Goal: Transaction & Acquisition: Purchase product/service

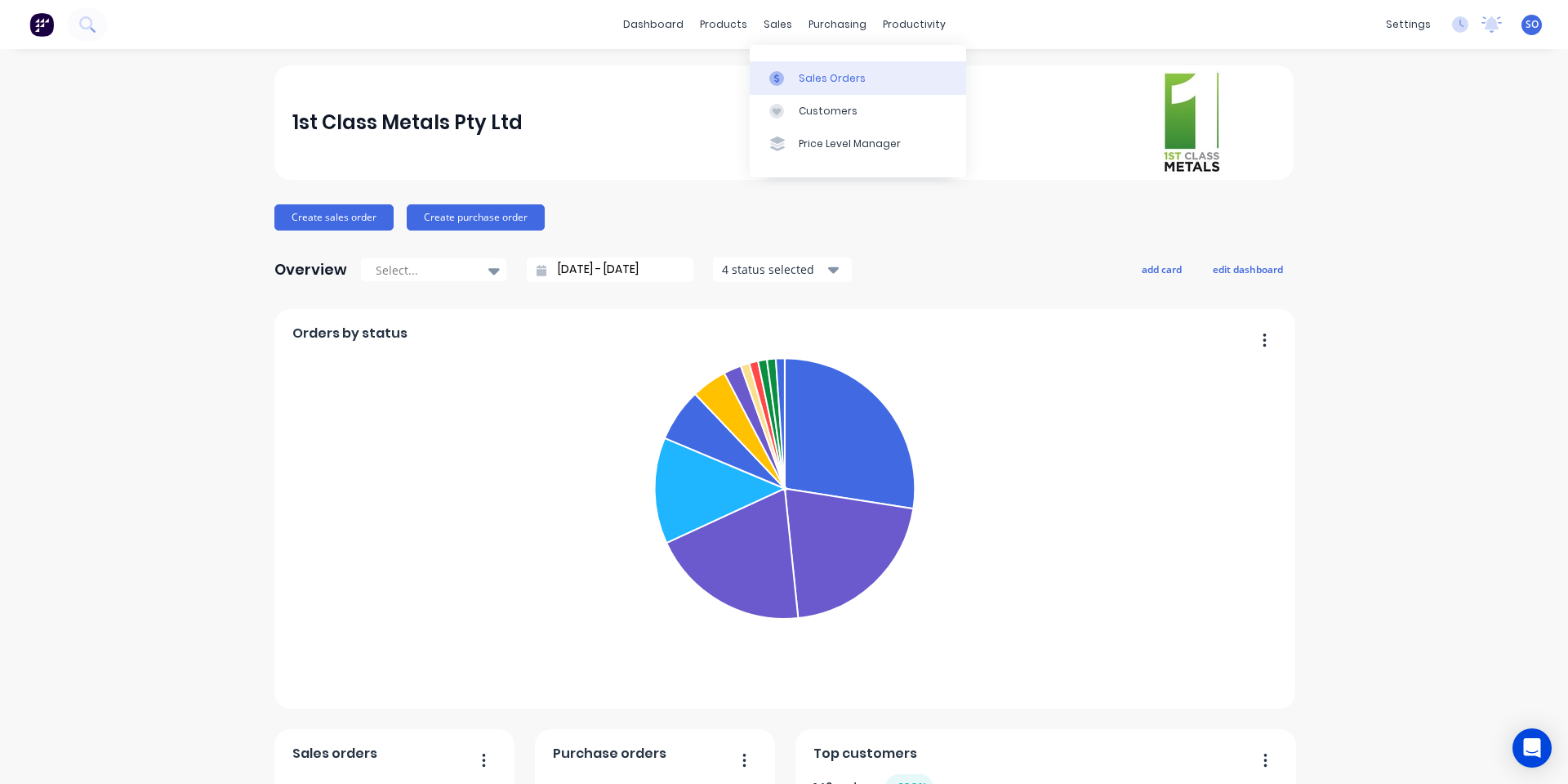
click at [784, 65] on link "Sales Orders" at bounding box center [858, 77] width 216 height 33
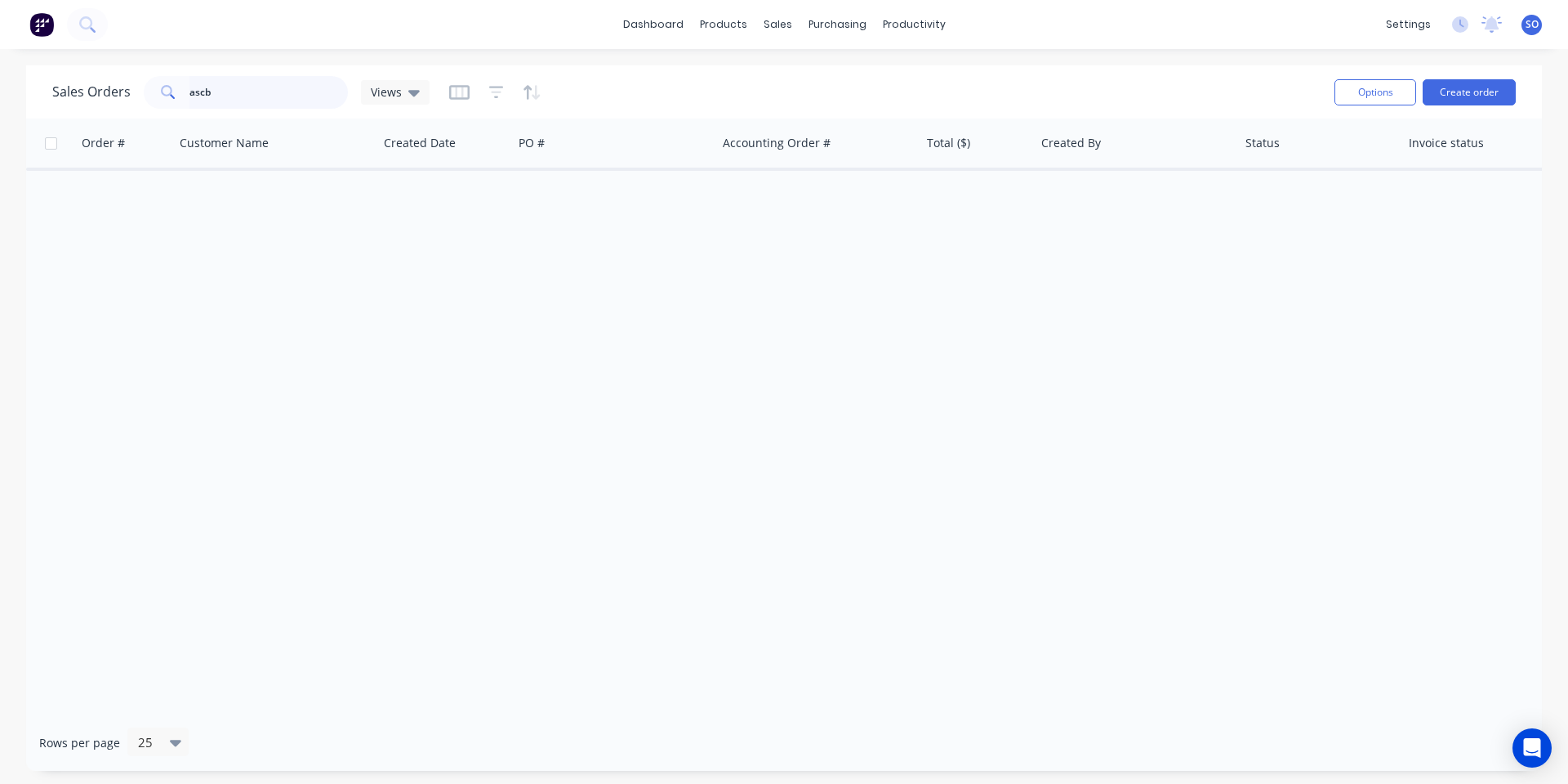
drag, startPoint x: 192, startPoint y: 104, endPoint x: 0, endPoint y: 112, distance: 192.2
click at [120, 113] on div "Sales Orders ascb Views Options Create order" at bounding box center [784, 91] width 1516 height 53
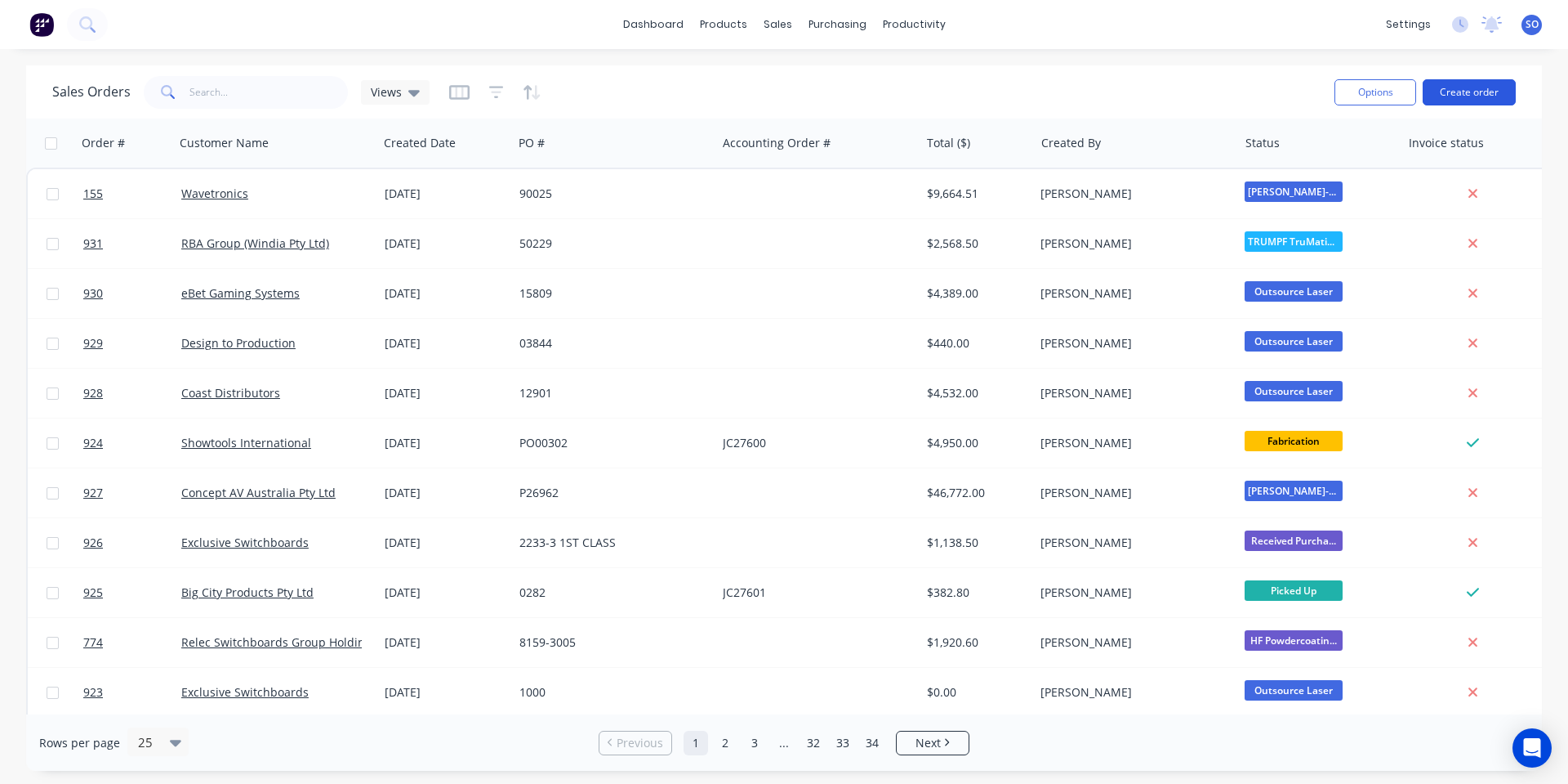
click at [1479, 88] on button "Create order" at bounding box center [1470, 92] width 93 height 26
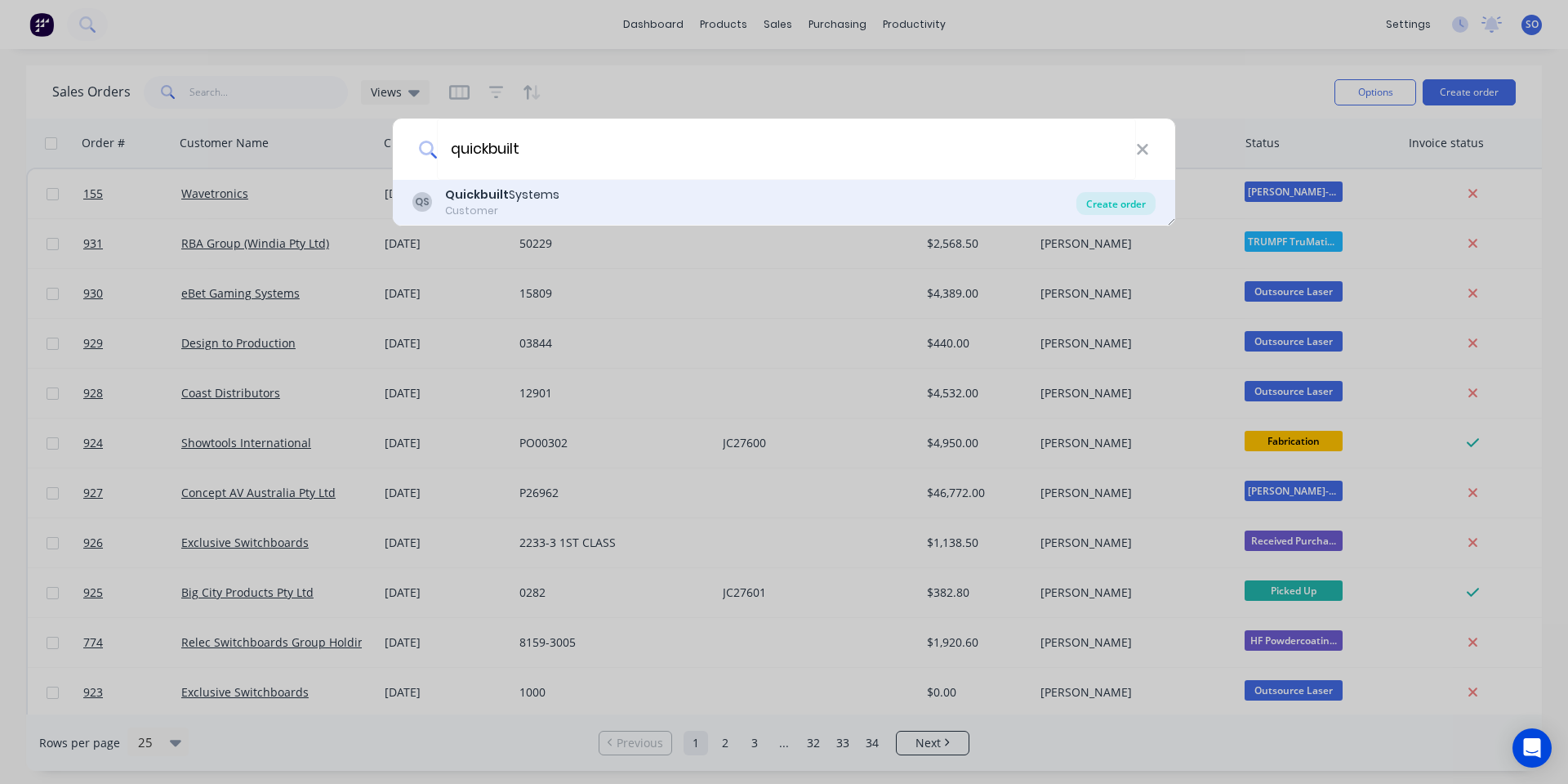
type input "quickbuilt"
click at [1101, 200] on div "Create order" at bounding box center [1115, 204] width 80 height 23
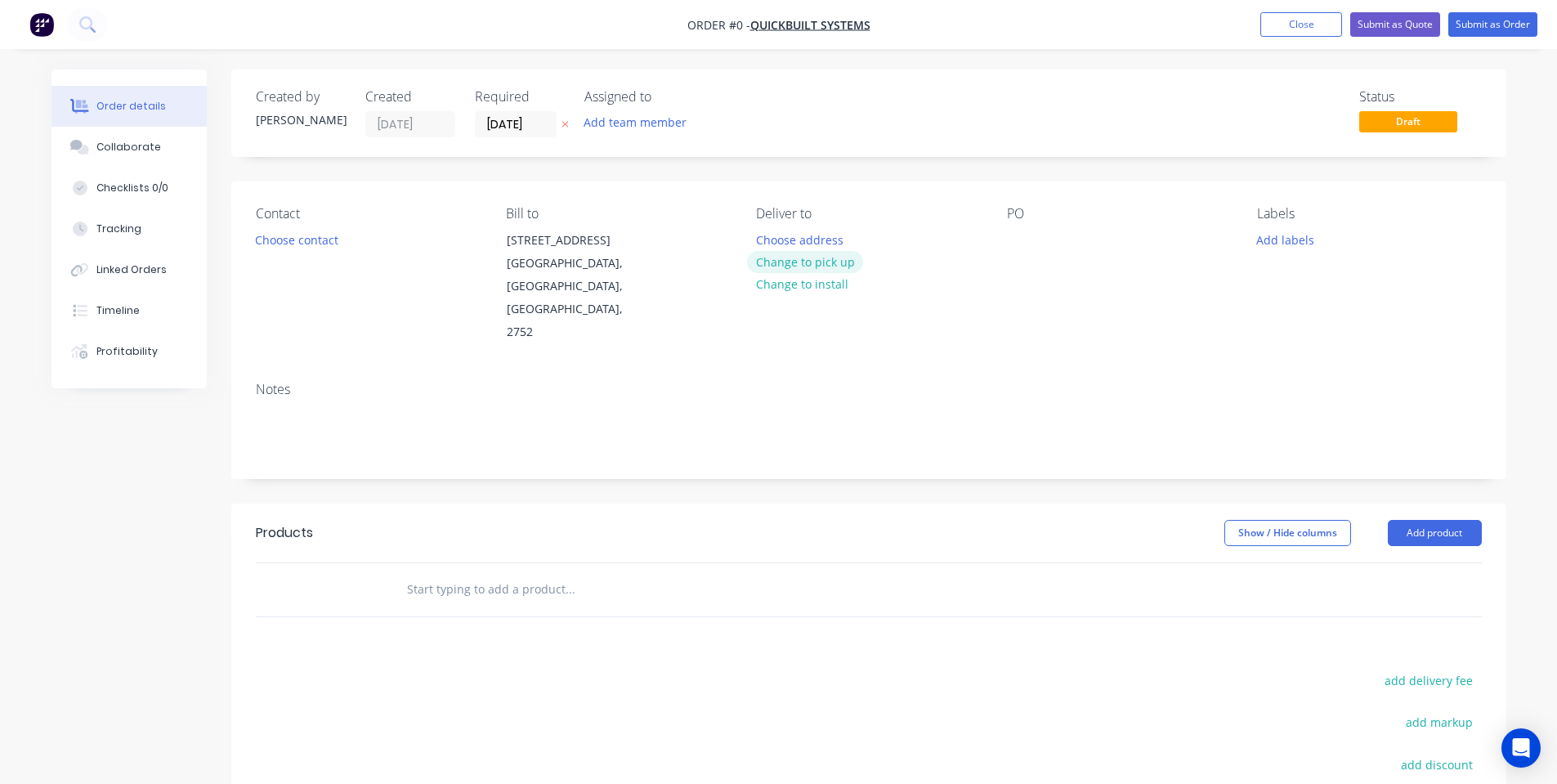
click at [769, 260] on button "Change to pick up" at bounding box center [806, 261] width 116 height 22
click at [775, 256] on button "Change to delivery" at bounding box center [807, 262] width 119 height 22
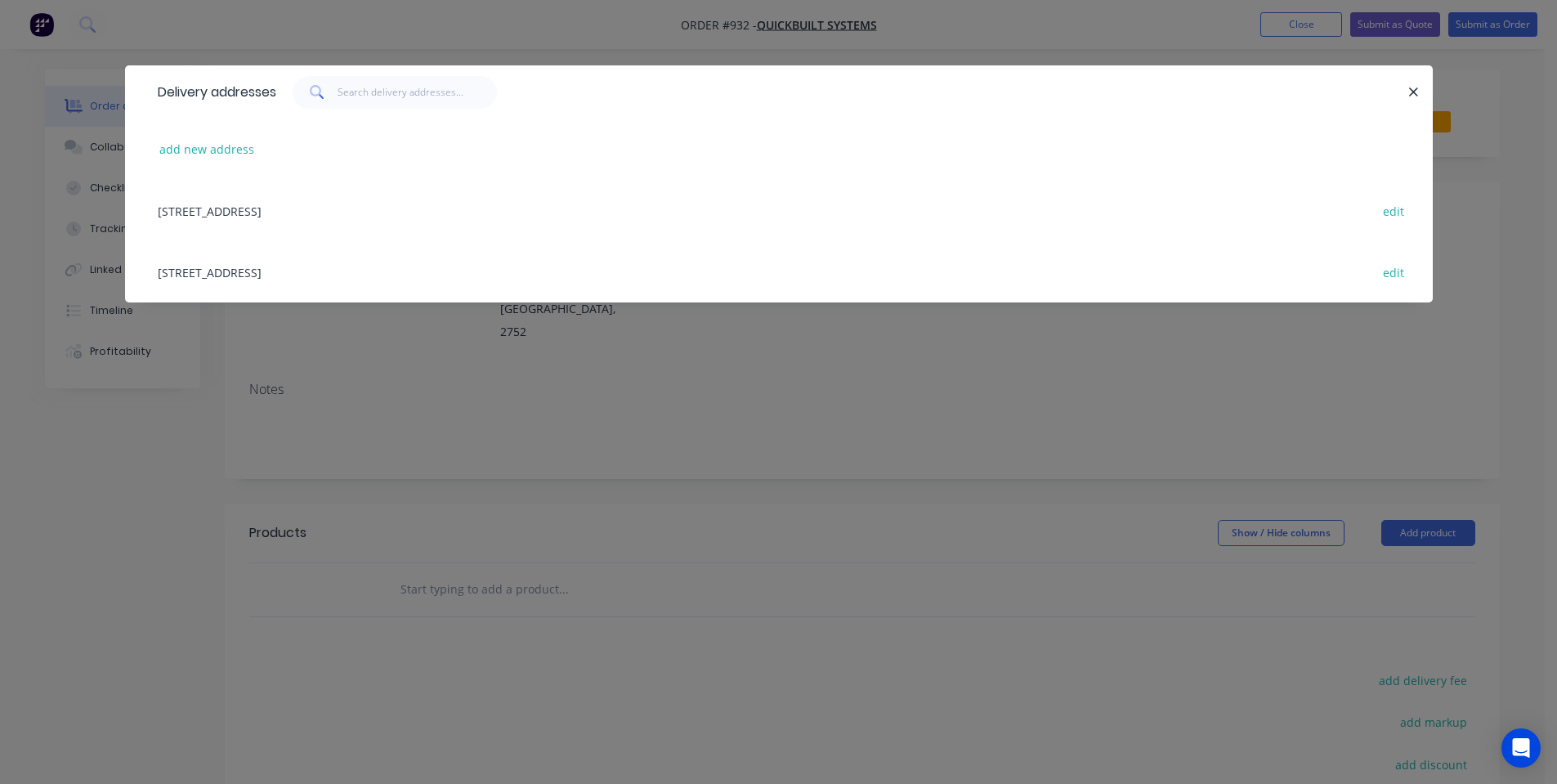
click at [438, 213] on div "[STREET_ADDRESS] edit" at bounding box center [779, 210] width 1259 height 61
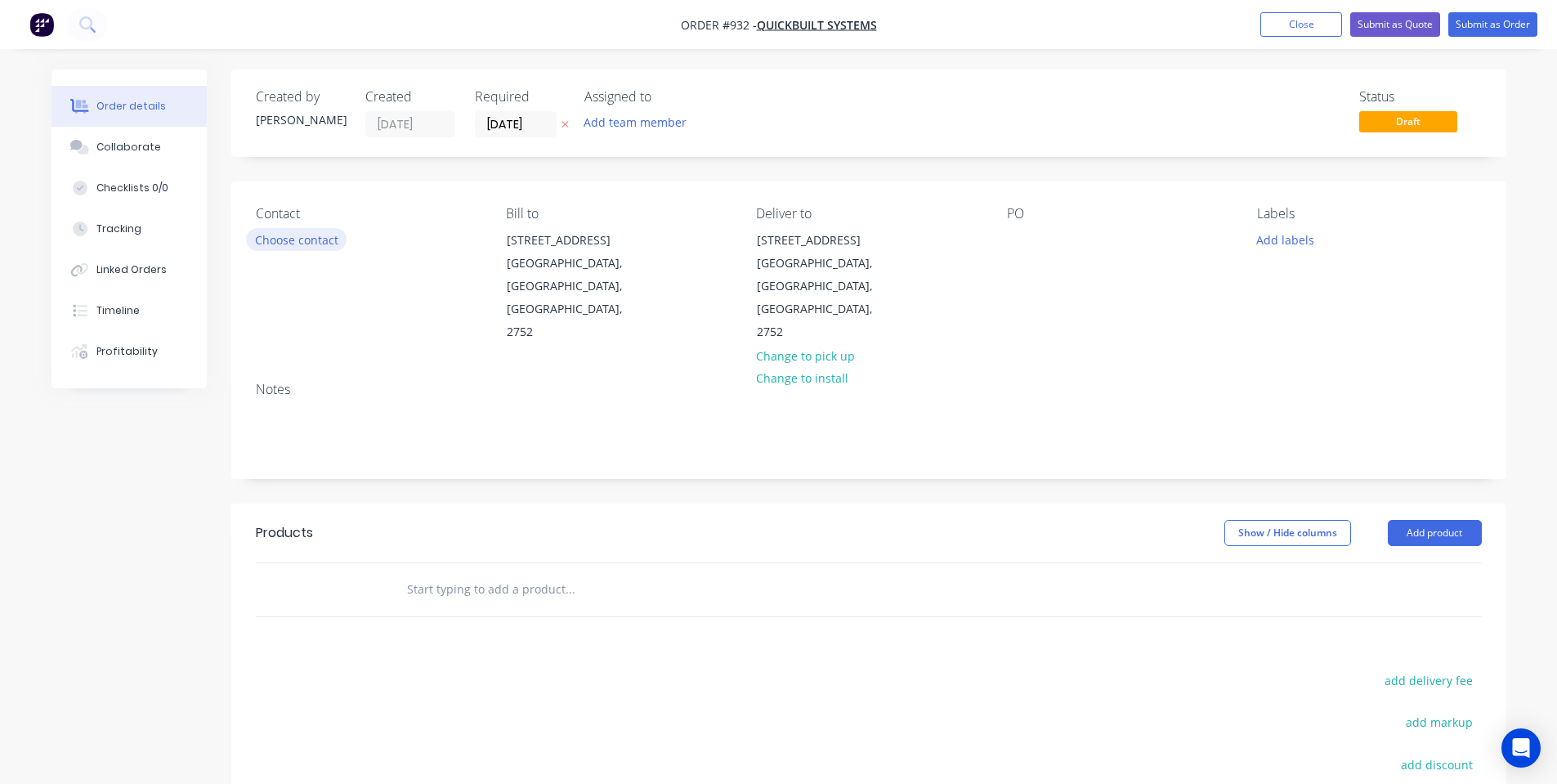
click at [313, 245] on button "Choose contact" at bounding box center [296, 239] width 100 height 22
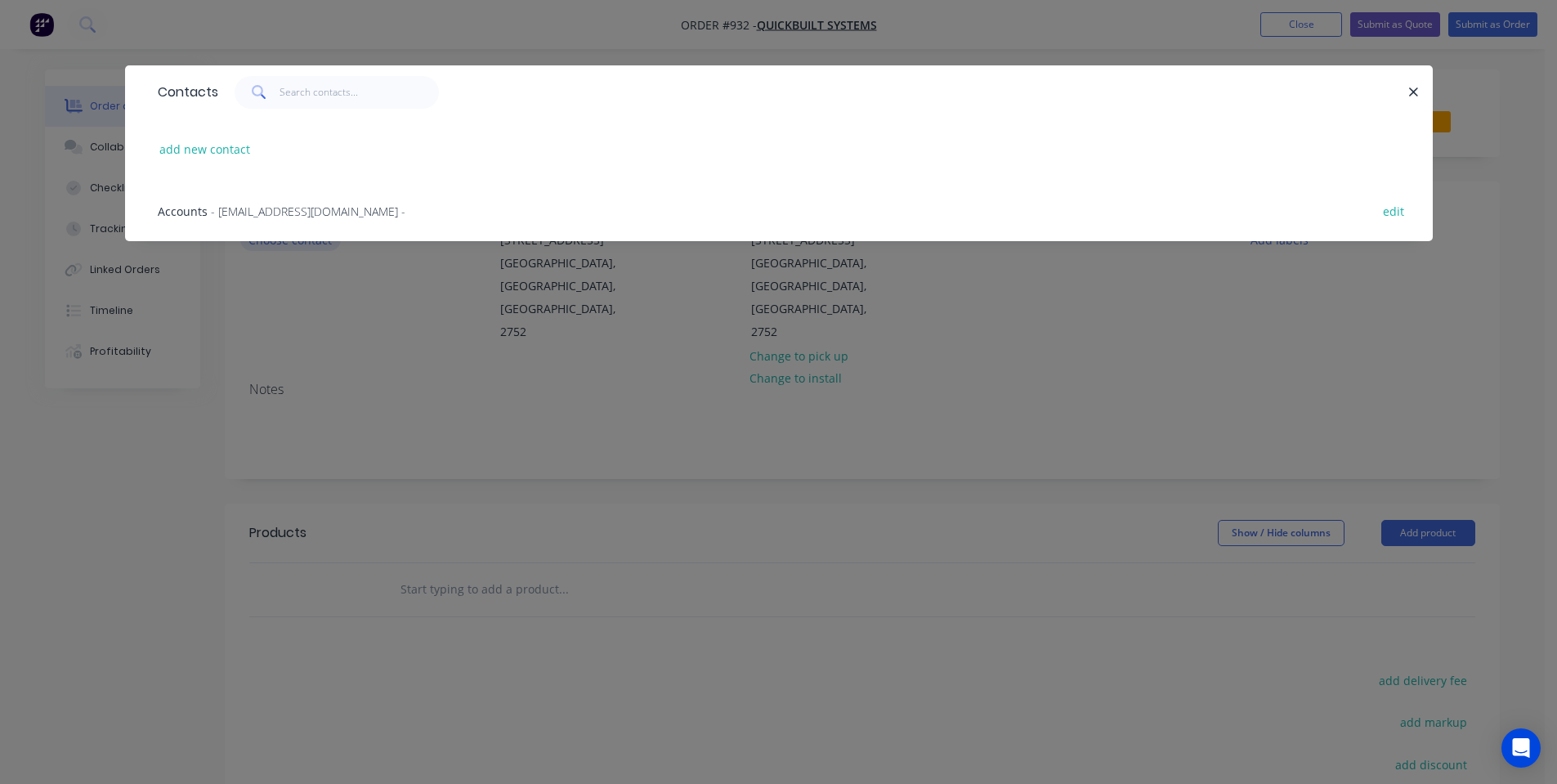
click at [313, 245] on div "Contacts add new contact Accounts - [EMAIL_ADDRESS][DOMAIN_NAME] - edit" at bounding box center [779, 166] width 1308 height 200
click at [1065, 288] on div "Contacts add new contact Accounts - [EMAIL_ADDRESS][DOMAIN_NAME] - edit" at bounding box center [778, 392] width 1557 height 784
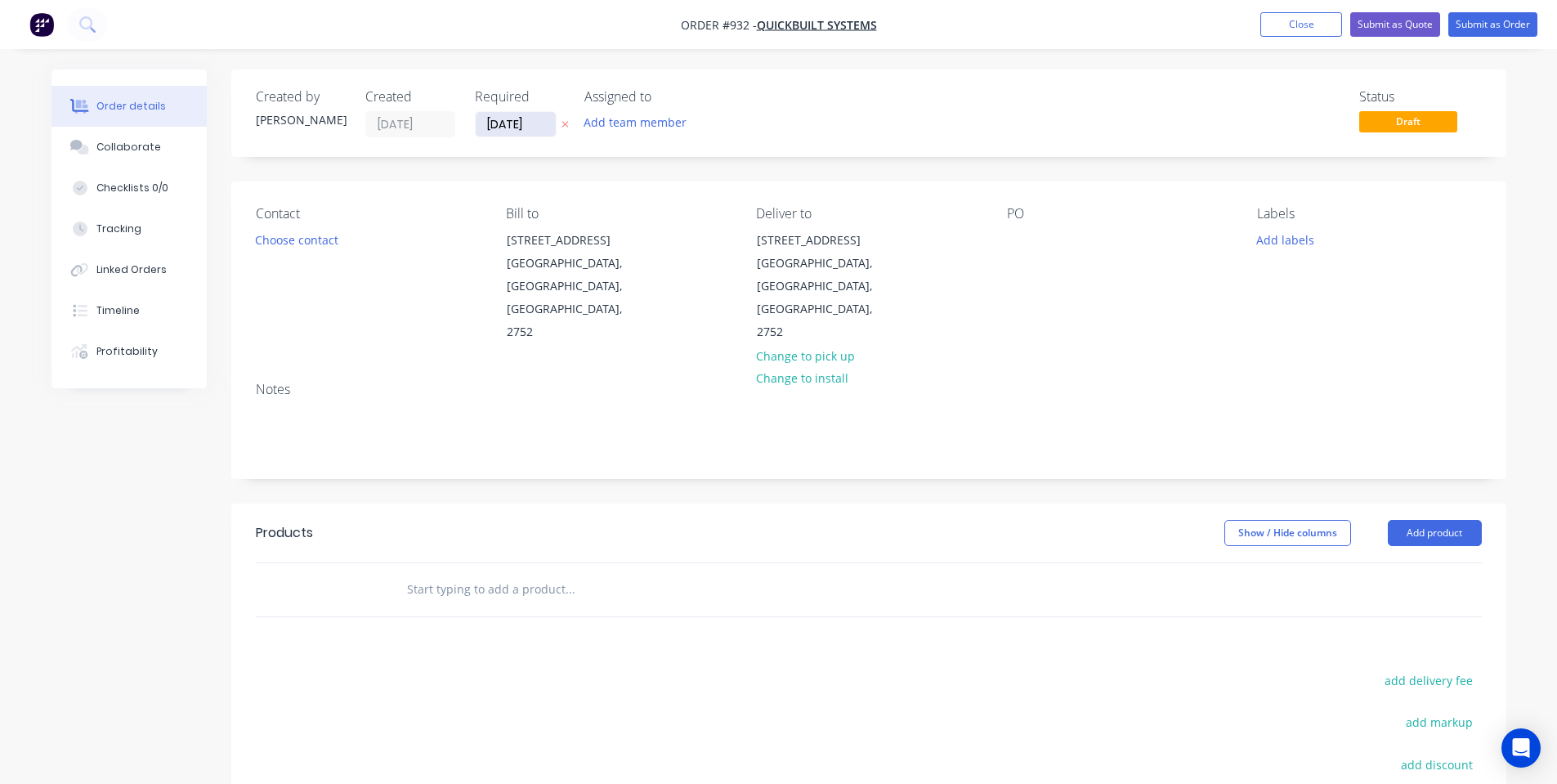
click at [522, 119] on input "[DATE]" at bounding box center [515, 124] width 80 height 24
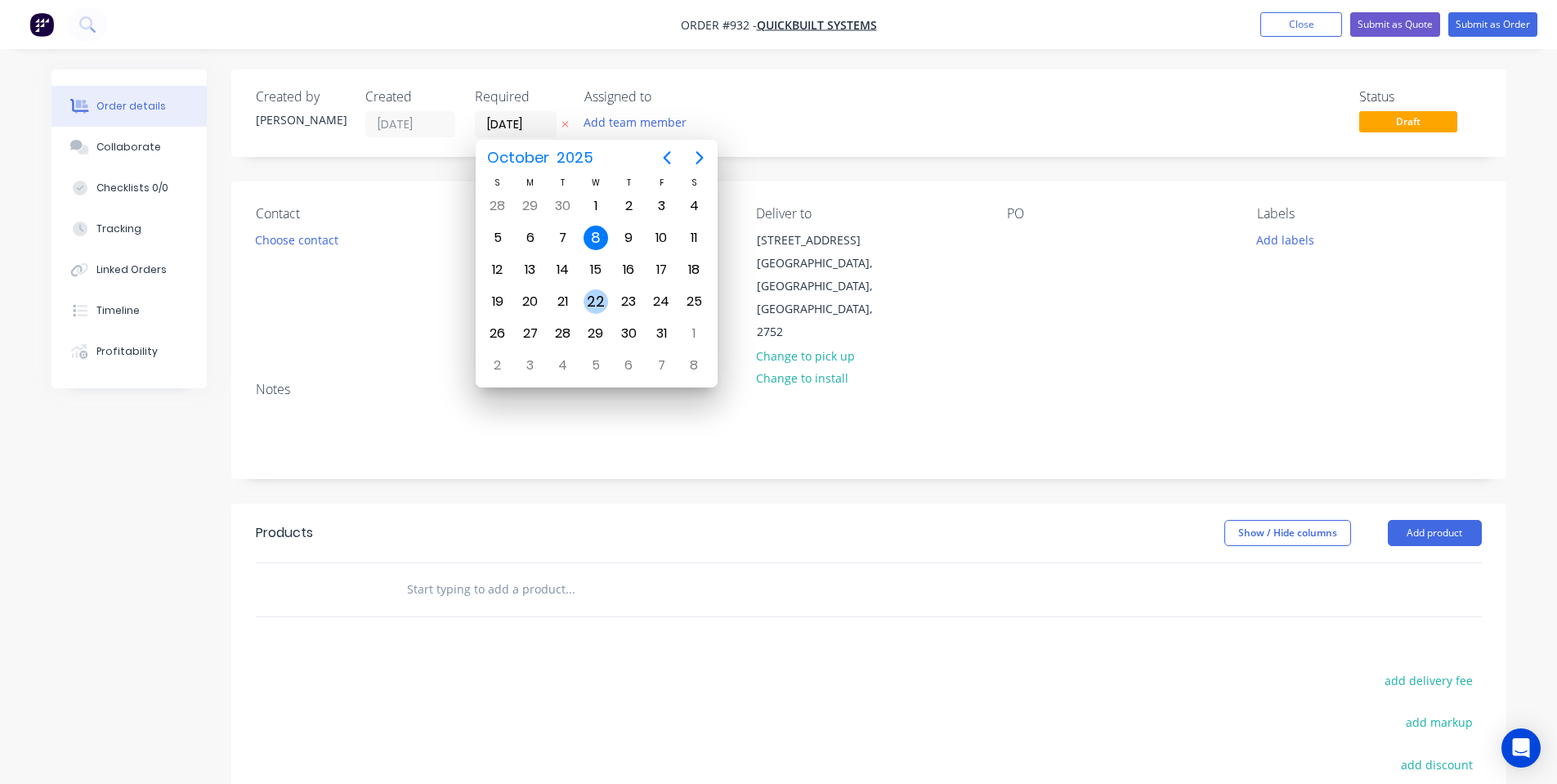
click at [597, 303] on div "22" at bounding box center [595, 301] width 24 height 24
type input "[DATE]"
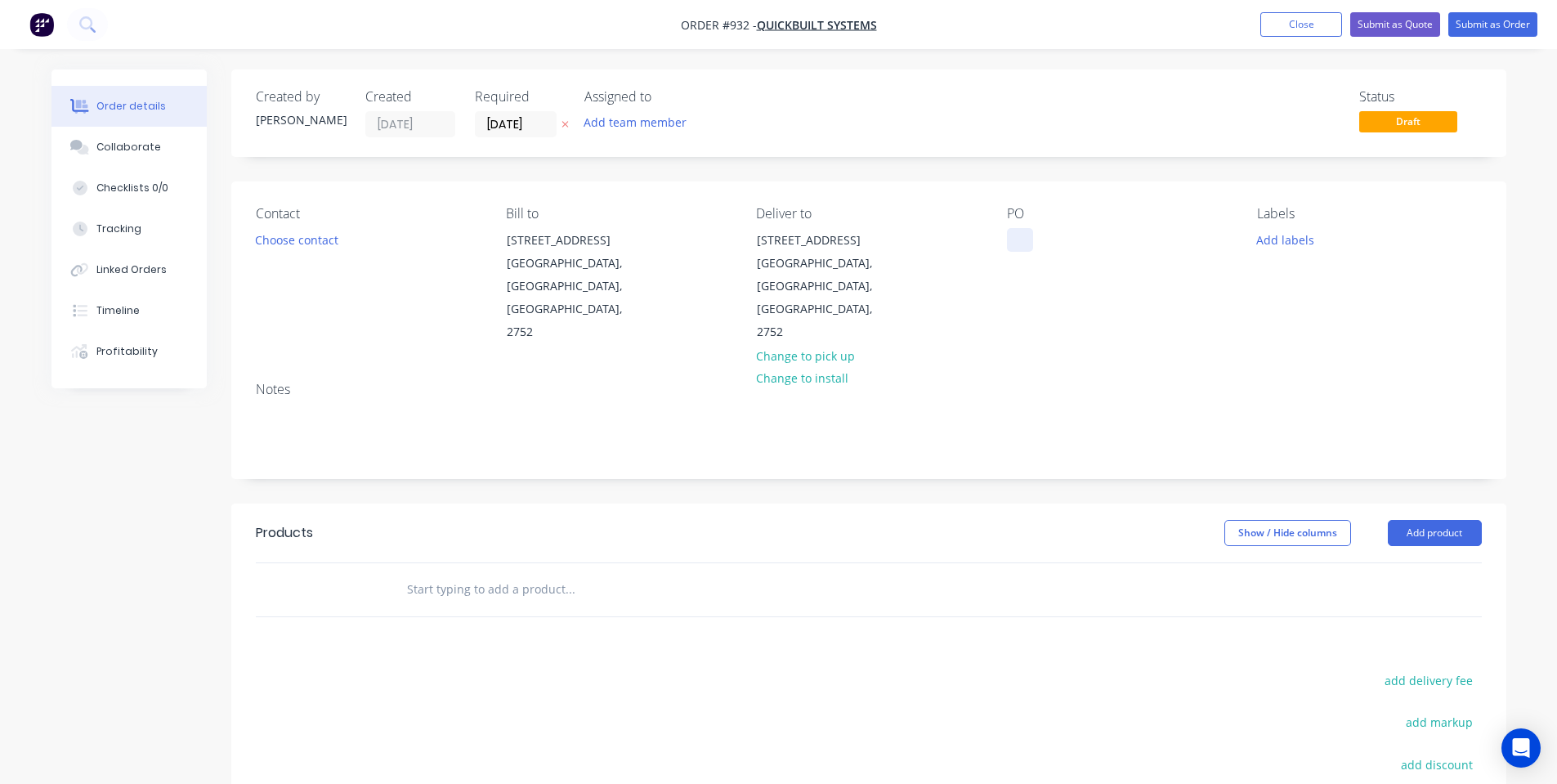
click at [1014, 241] on div at bounding box center [1020, 240] width 26 height 23
drag, startPoint x: 1043, startPoint y: 314, endPoint x: 1191, endPoint y: 287, distance: 150.4
click at [1058, 315] on div "Contact Choose contact [PERSON_NAME] to [STREET_ADDRESS] Deliver to [STREET_ADD…" at bounding box center [868, 275] width 1275 height 187
drag, startPoint x: 1320, startPoint y: 234, endPoint x: 1309, endPoint y: 242, distance: 13.6
click at [1319, 235] on div "Add labels" at bounding box center [1369, 239] width 224 height 22
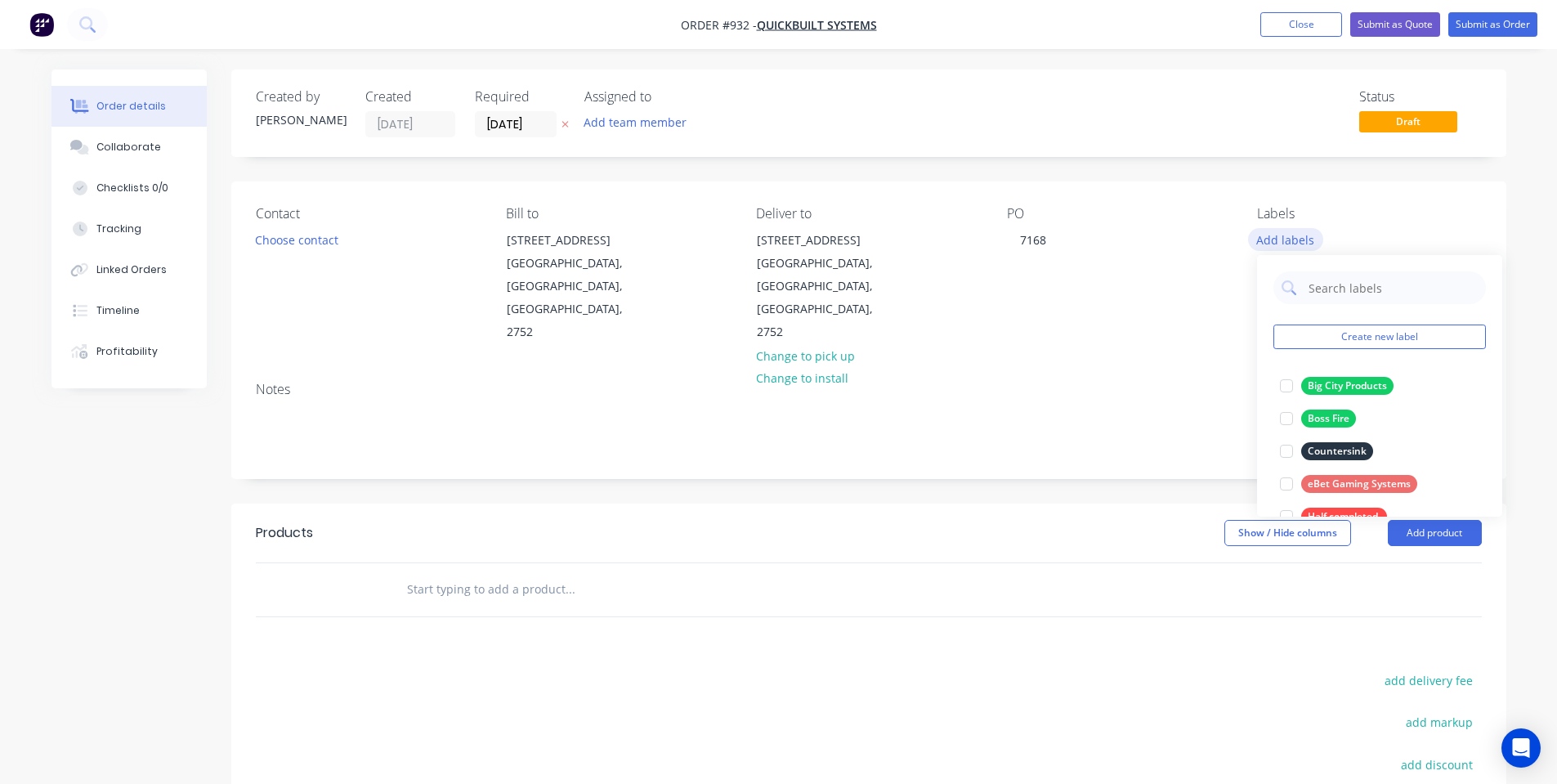
click at [1309, 242] on button "Add labels" at bounding box center [1286, 239] width 75 height 22
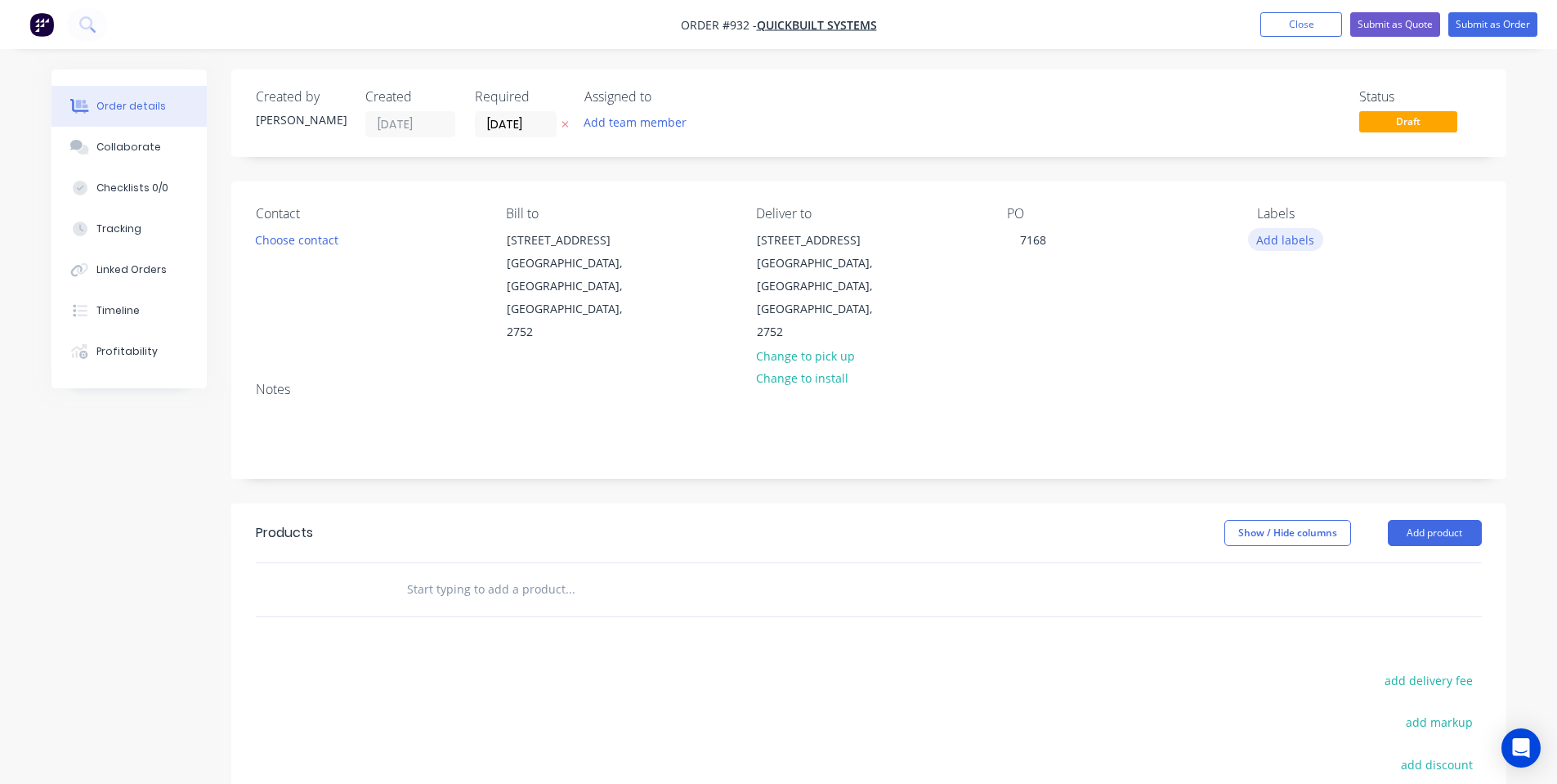
click at [1288, 233] on button "Add labels" at bounding box center [1286, 239] width 75 height 22
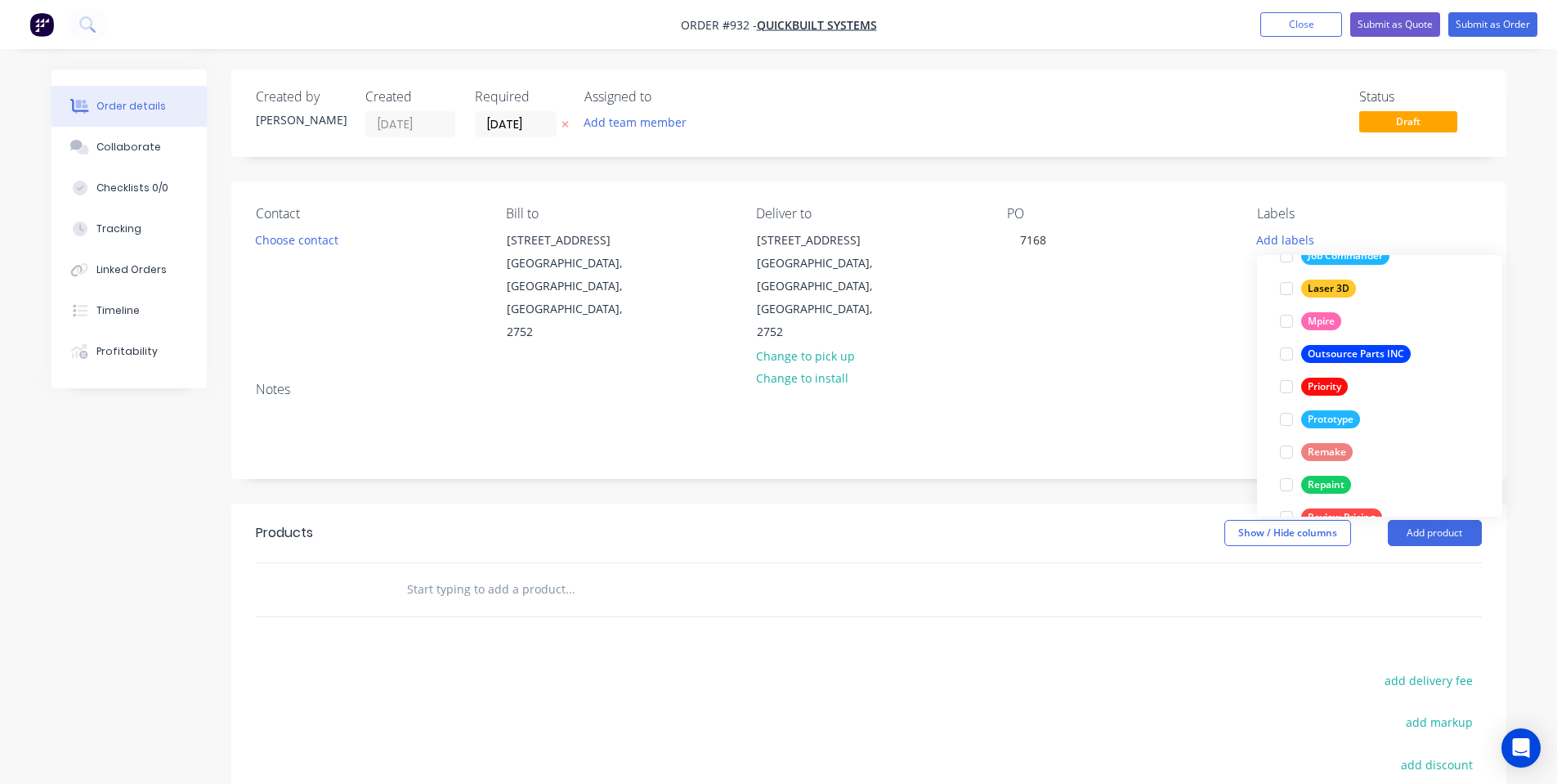
scroll to position [457, 0]
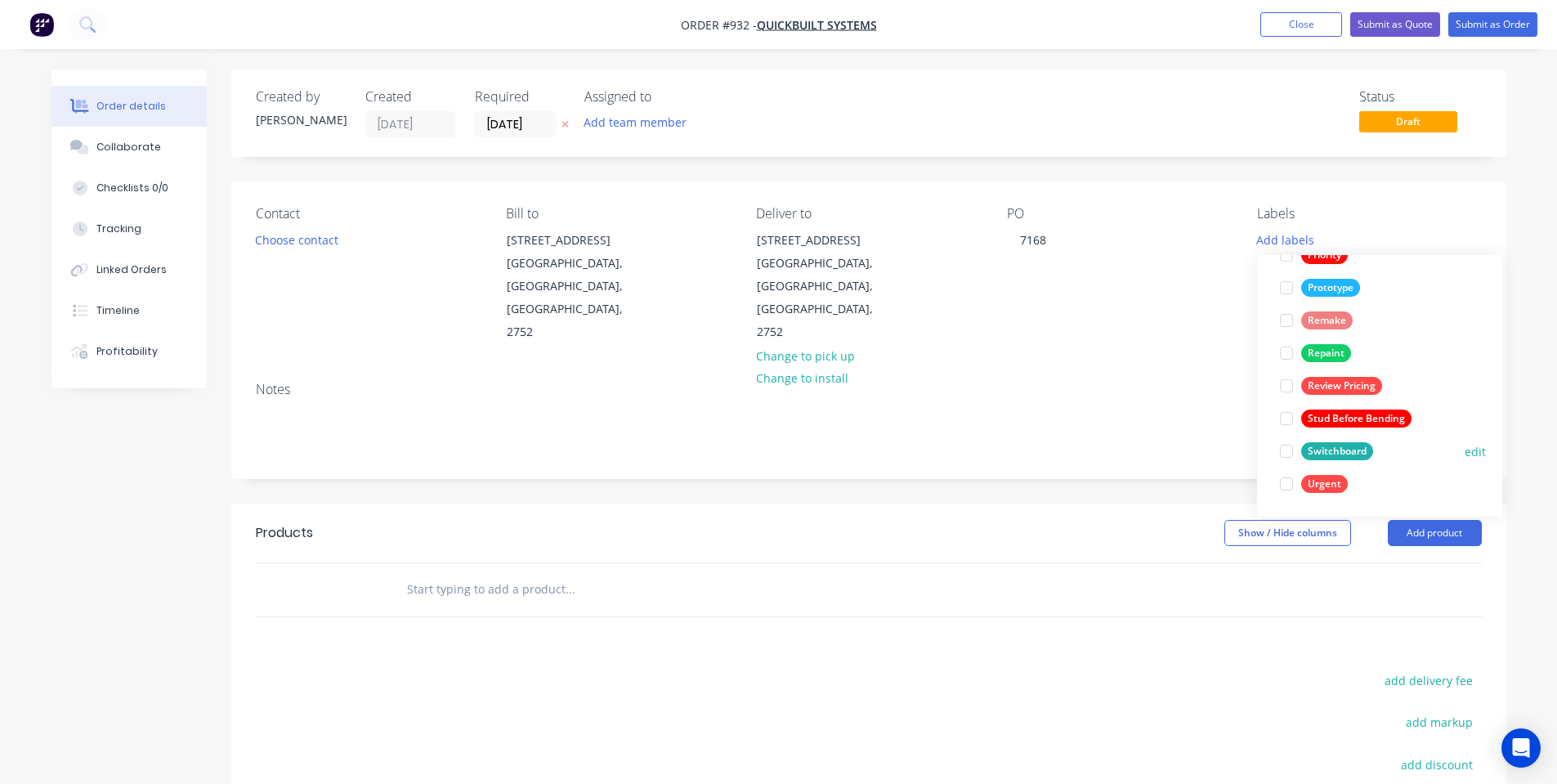
click at [1341, 446] on div "Switchboard" at bounding box center [1338, 451] width 72 height 18
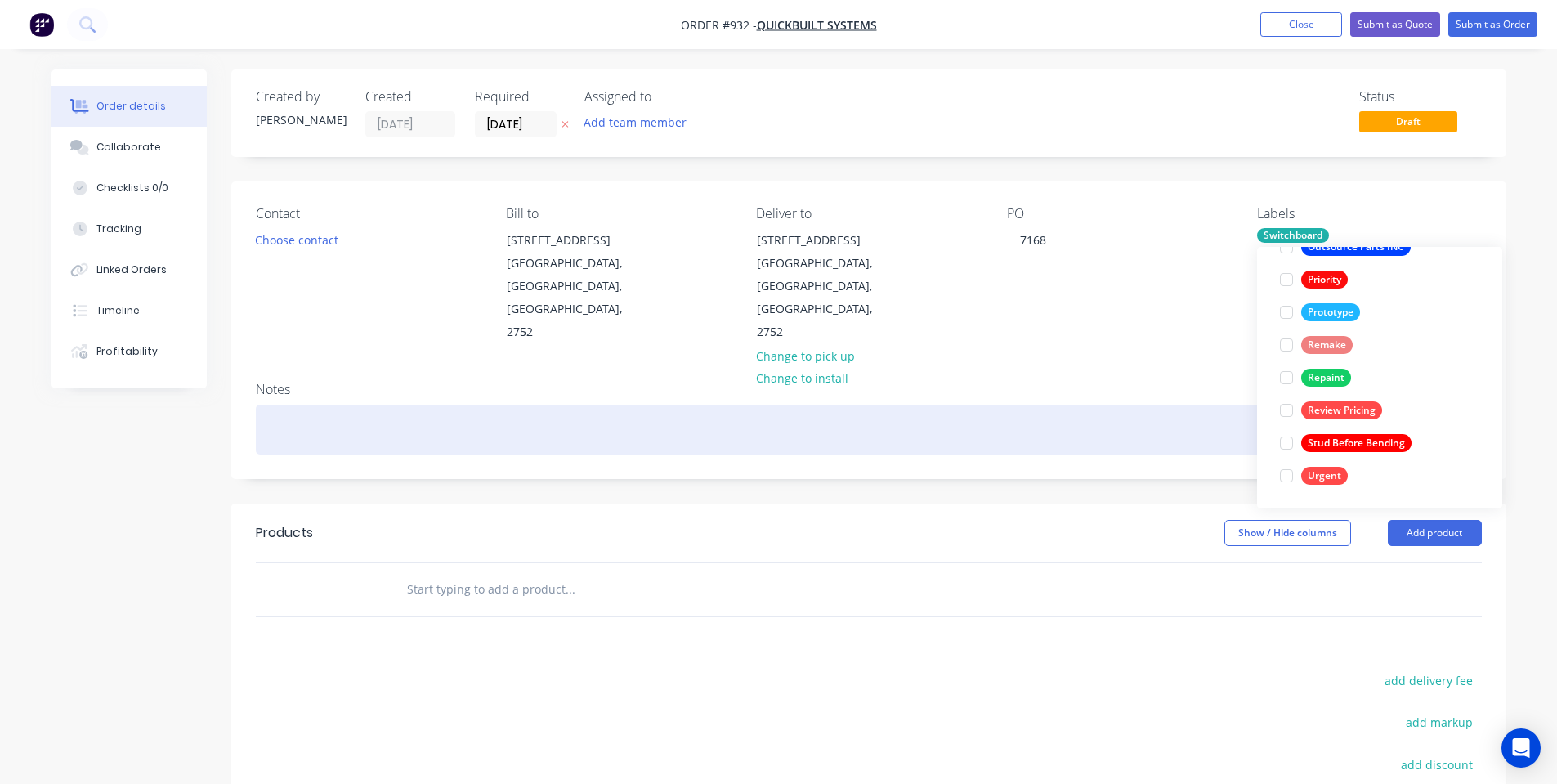
scroll to position [0, 0]
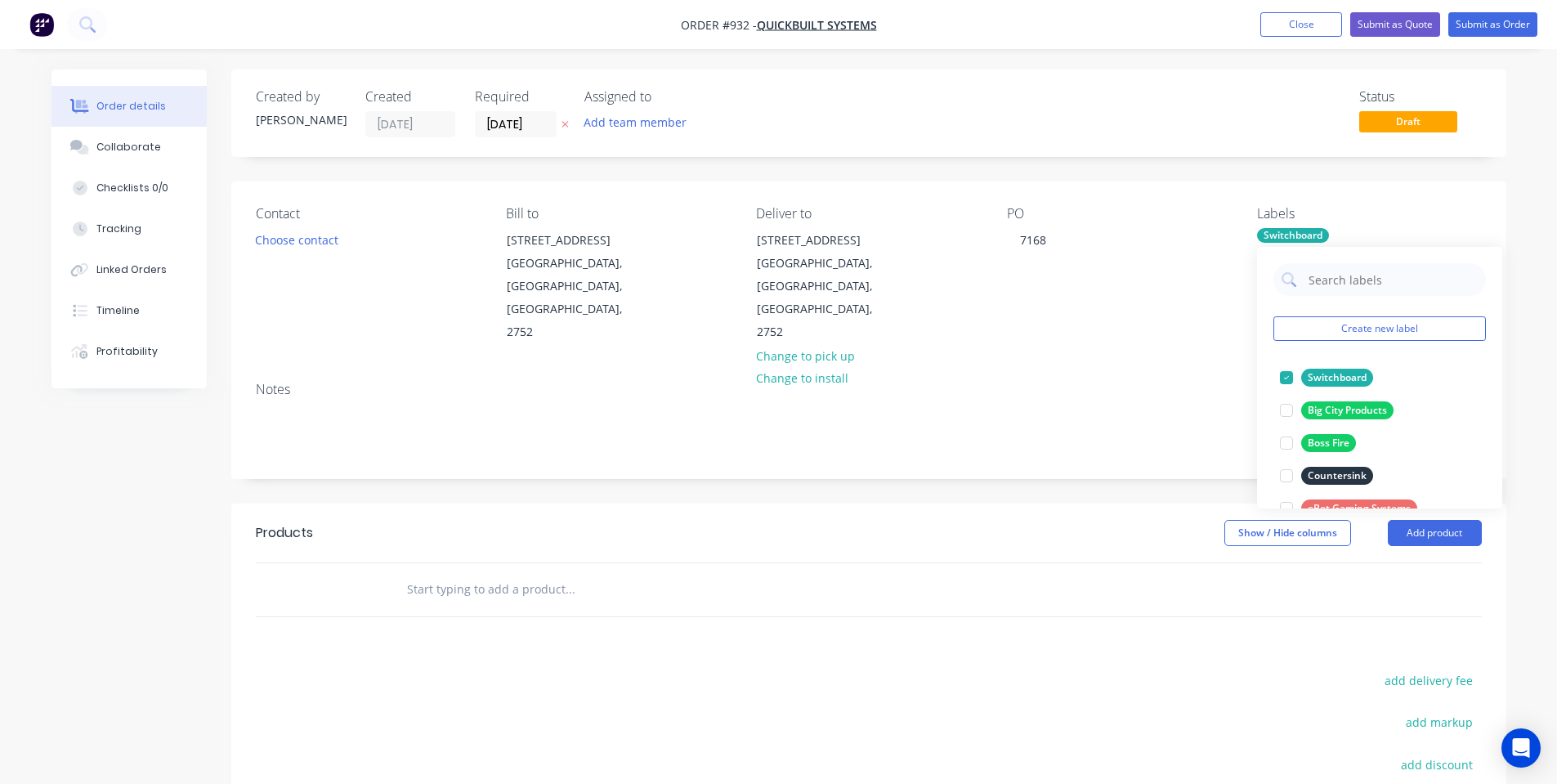
click at [1151, 309] on div "Contact Choose contact [PERSON_NAME] to [STREET_ADDRESS] Deliver to [STREET_ADD…" at bounding box center [868, 275] width 1275 height 187
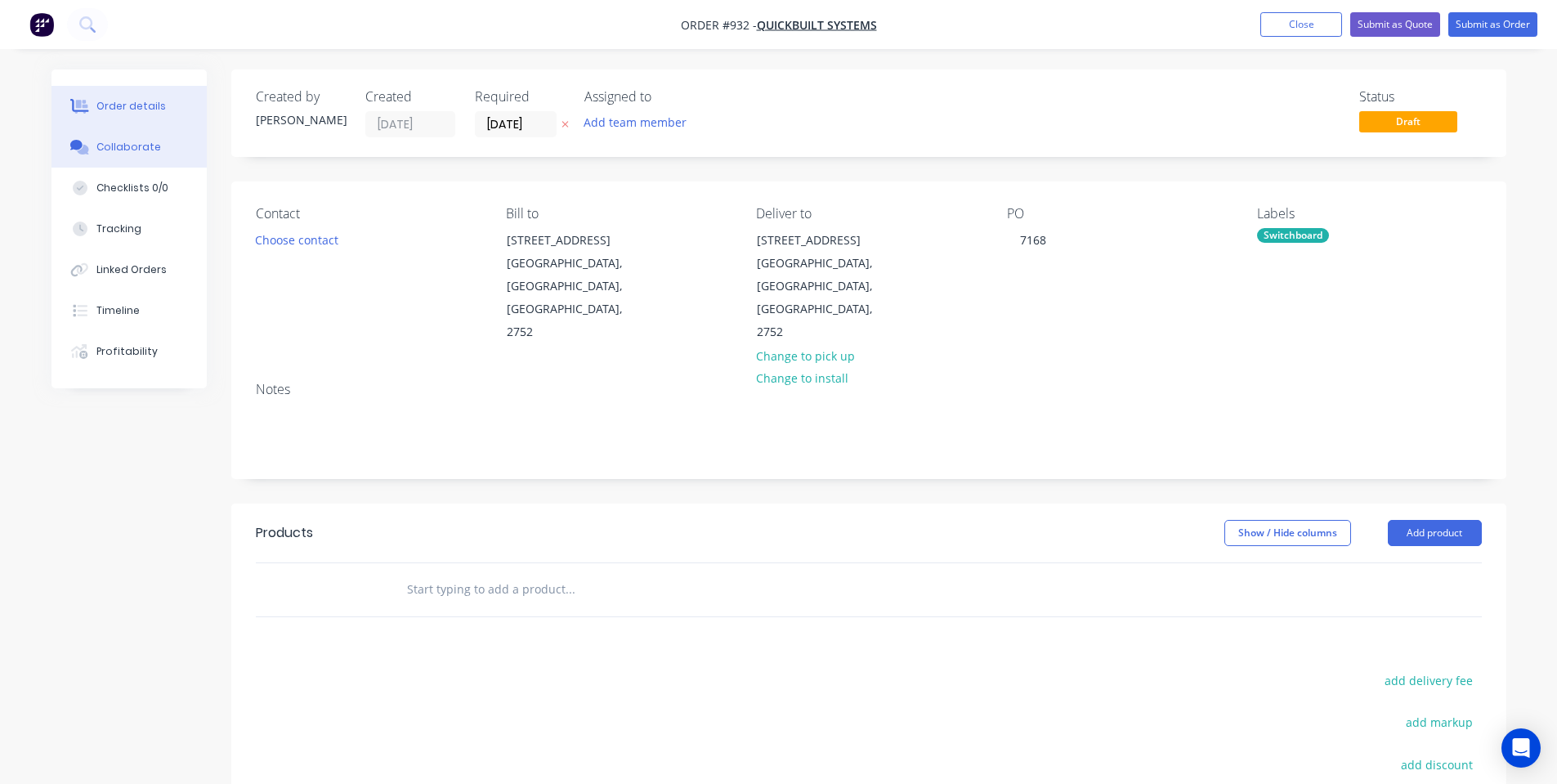
click at [121, 164] on button "Collaborate" at bounding box center [129, 148] width 155 height 41
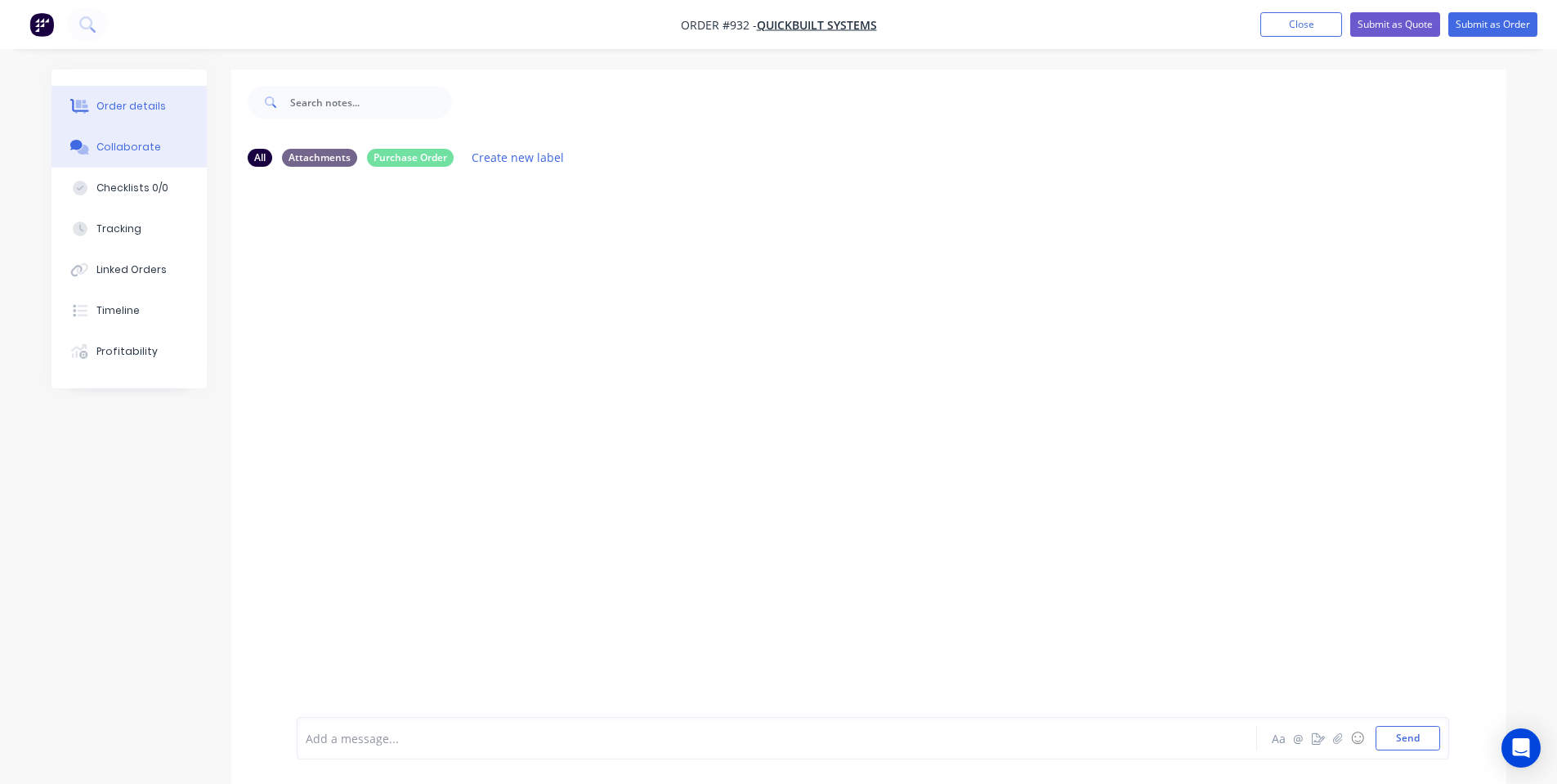
click at [151, 109] on div "Order details" at bounding box center [132, 106] width 70 height 14
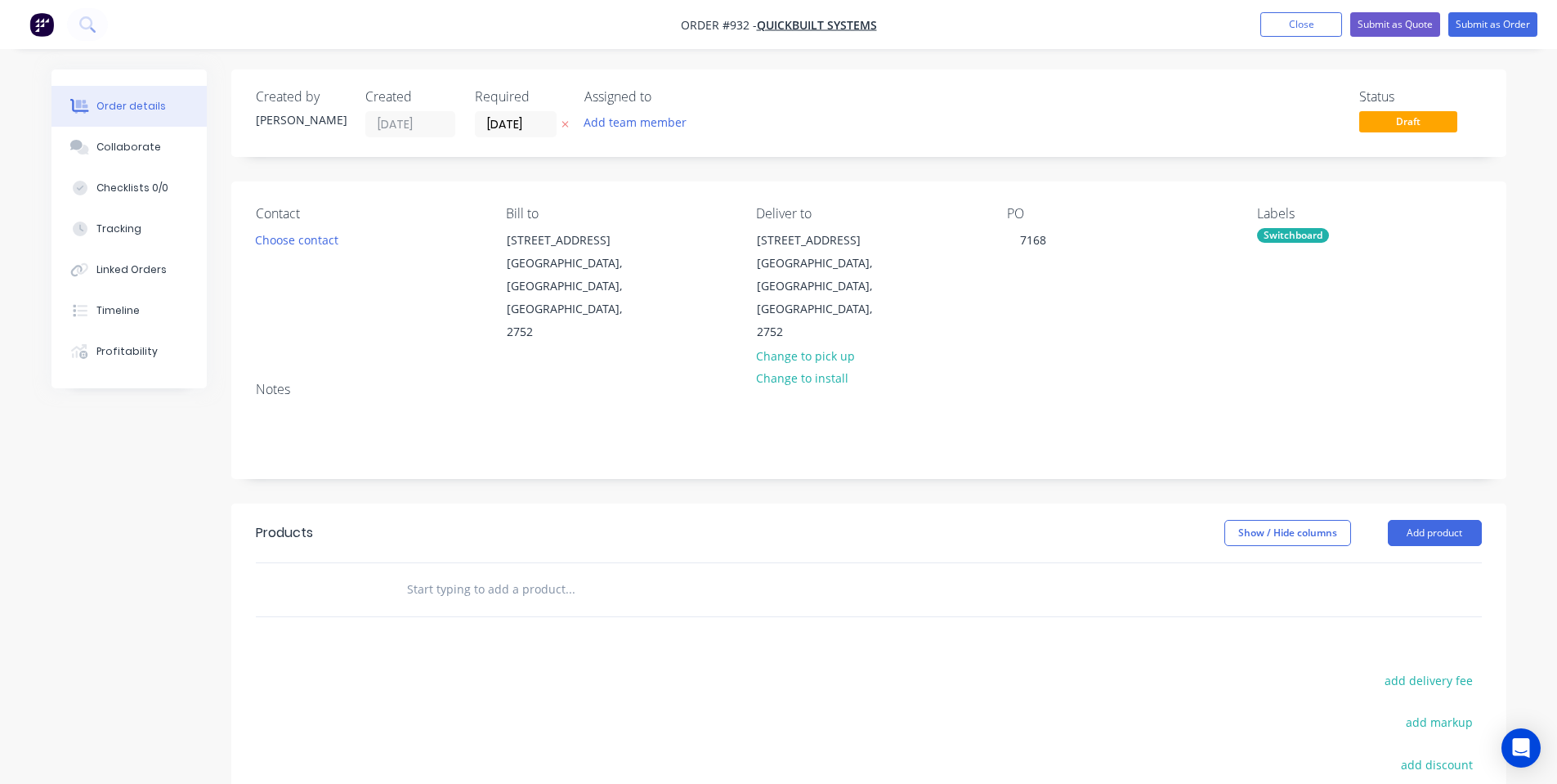
click at [778, 573] on div at bounding box center [638, 589] width 491 height 33
click at [591, 573] on input "text" at bounding box center [569, 589] width 327 height 33
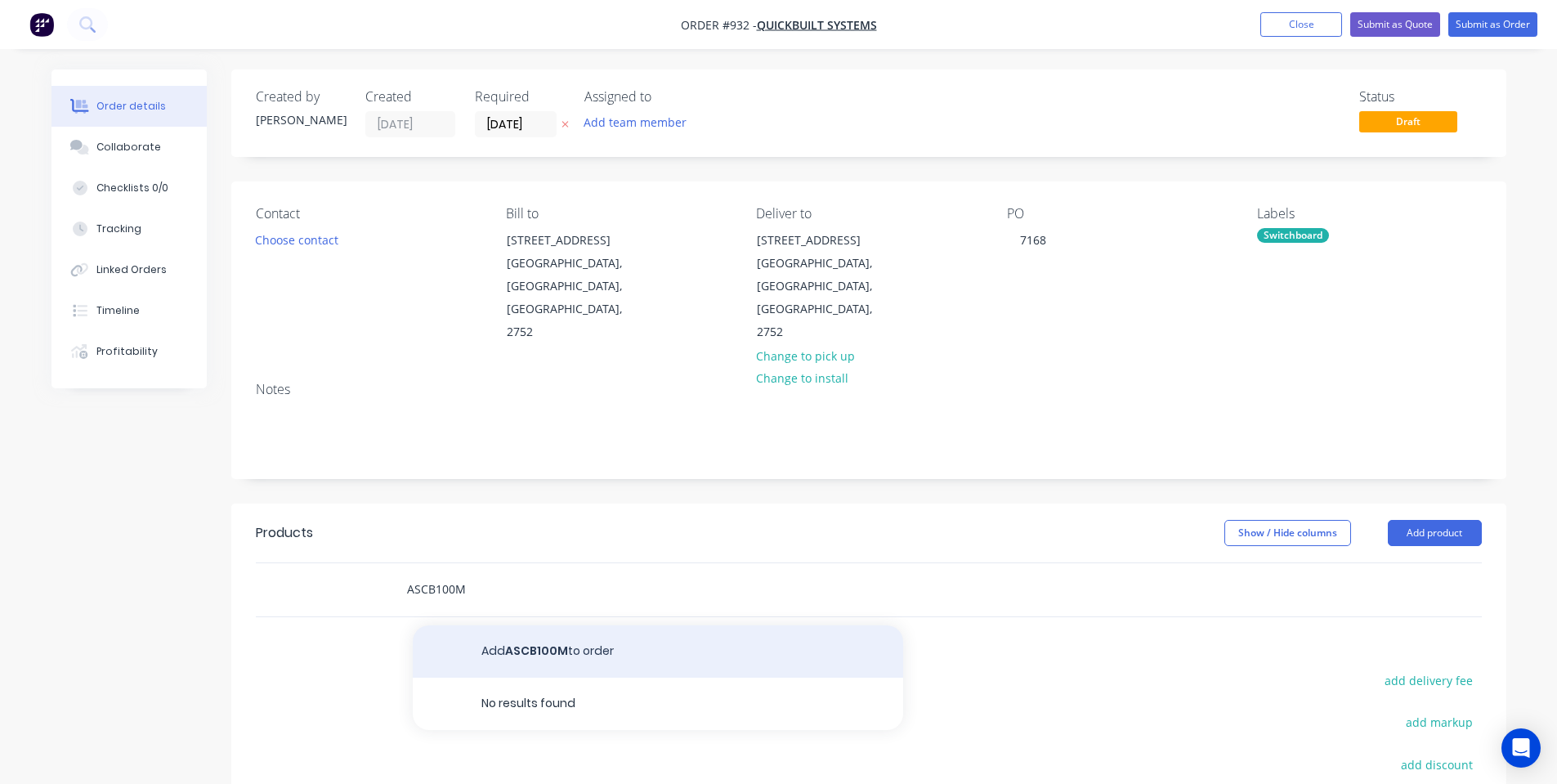
type input "ASCB100M"
click at [537, 625] on button "Add ASCB100M to order" at bounding box center [658, 651] width 491 height 52
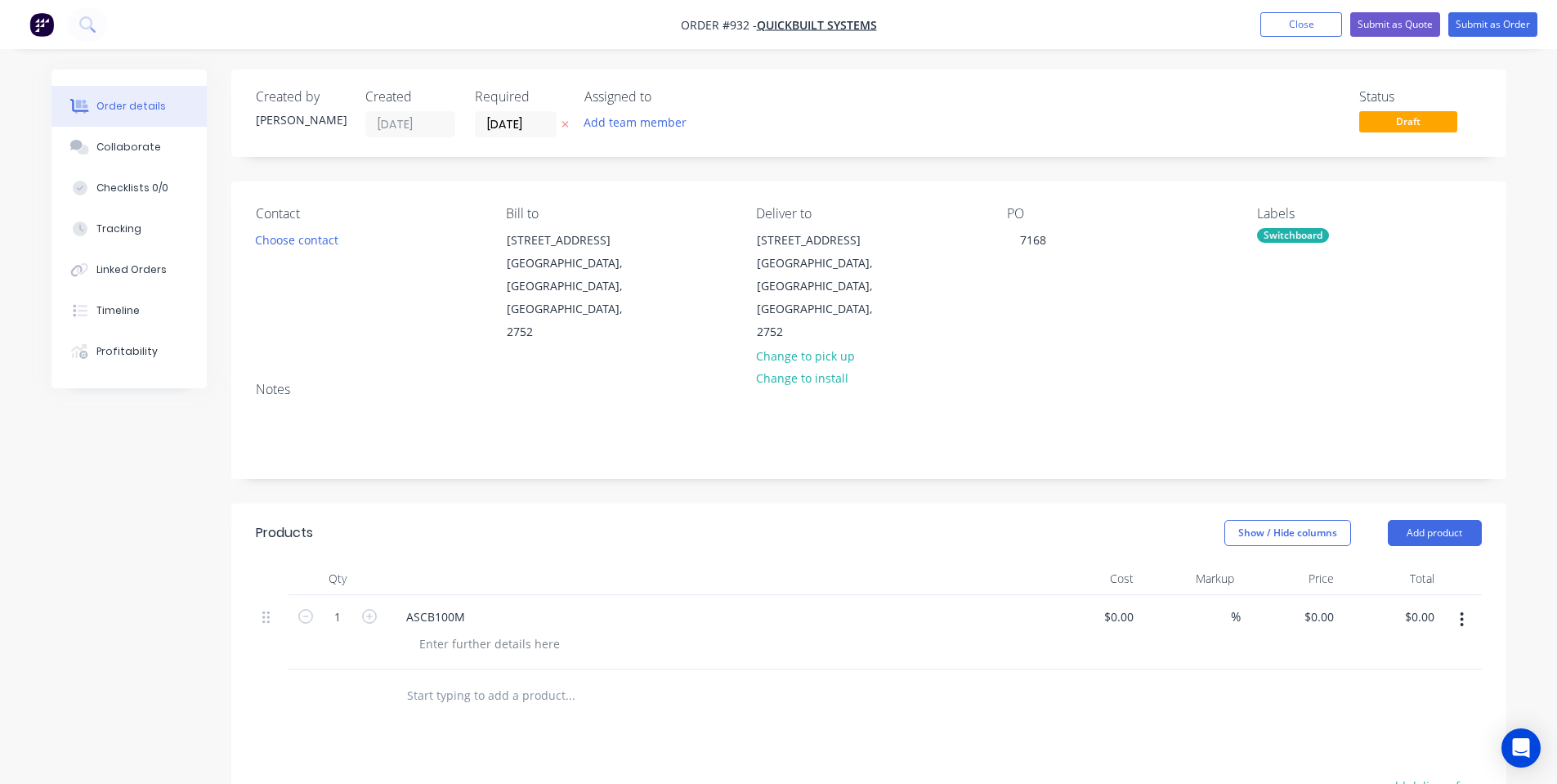
click at [456, 679] on input "text" at bounding box center [569, 695] width 327 height 33
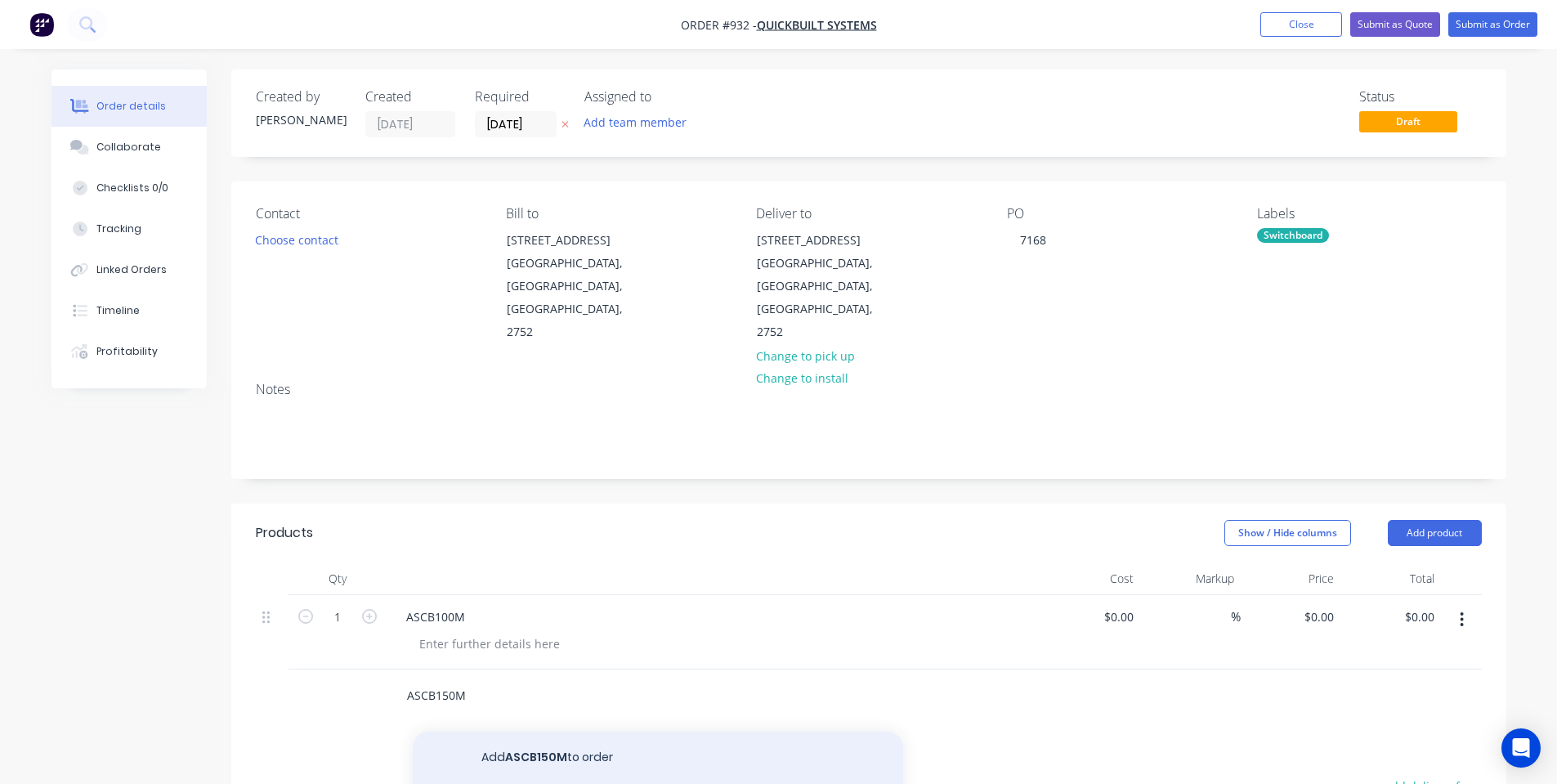
type input "ASCB150M"
click at [543, 731] on button "Add ASCB150M to order" at bounding box center [658, 757] width 491 height 52
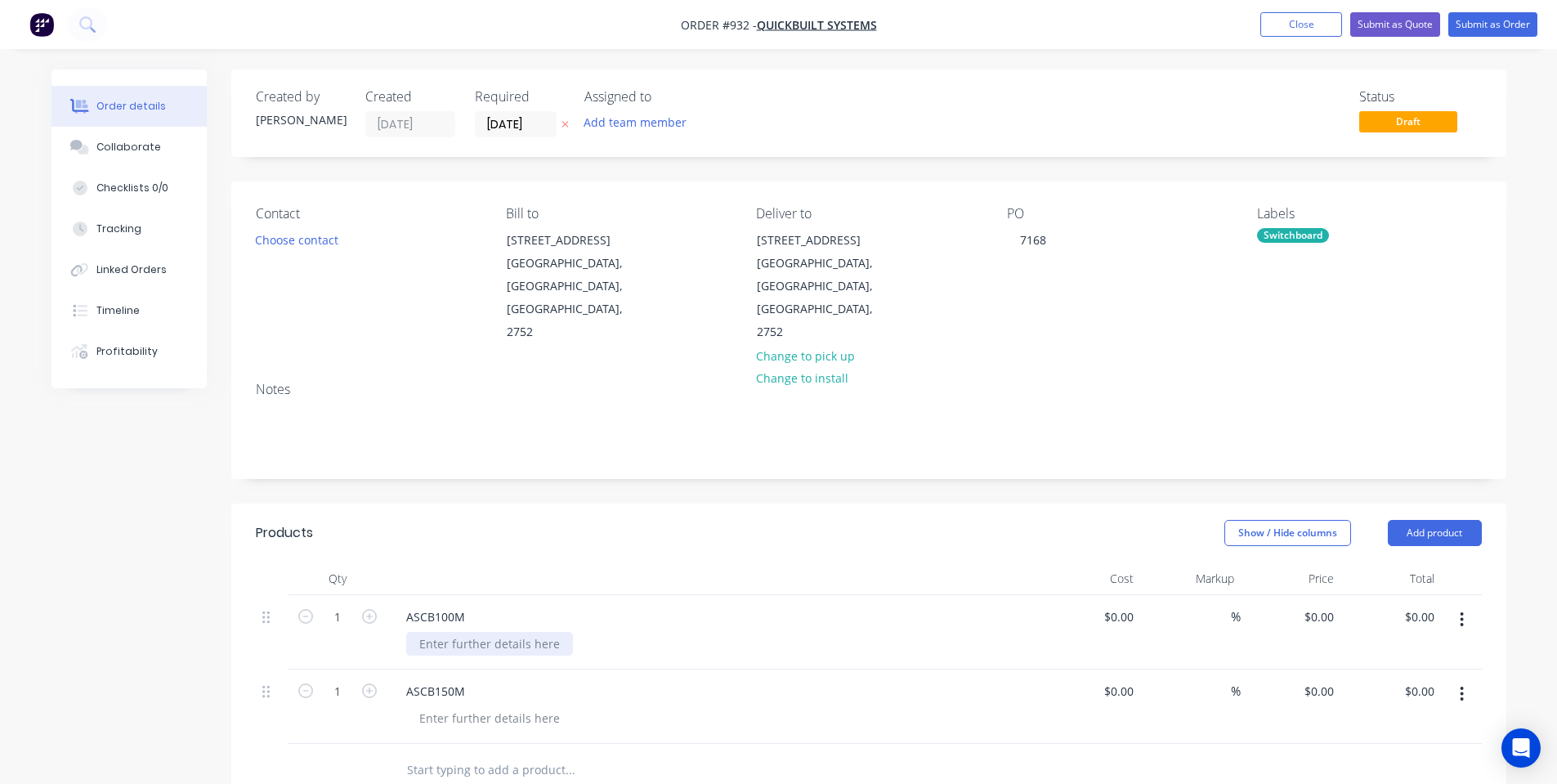
click at [537, 632] on div at bounding box center [490, 643] width 167 height 23
copy div "Alysypan Corner Bracket 150 Galvanised"
click at [531, 706] on div at bounding box center [490, 718] width 167 height 23
paste div
click at [563, 632] on div "Alysypan Corner Bracket 150 Galvanised" at bounding box center [530, 643] width 247 height 23
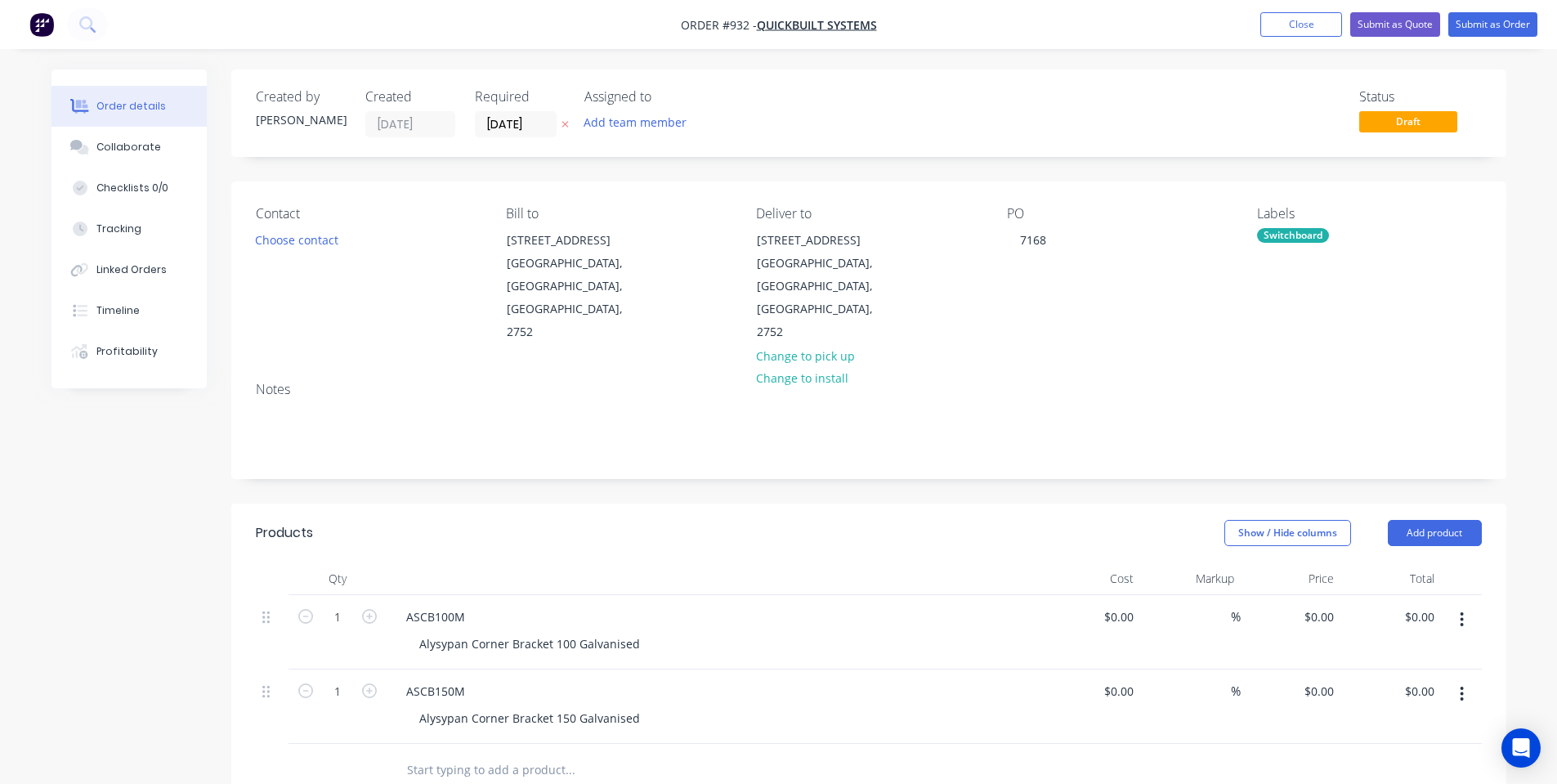
click at [612, 520] on div "Show / Hide columns Add product" at bounding box center [998, 533] width 965 height 26
click at [853, 512] on header "Products Show / Hide columns Add product" at bounding box center [868, 533] width 1275 height 59
click at [856, 508] on header "Products Show / Hide columns Add product" at bounding box center [868, 533] width 1275 height 59
click at [317, 605] on input "1" at bounding box center [337, 617] width 42 height 24
type input "52"
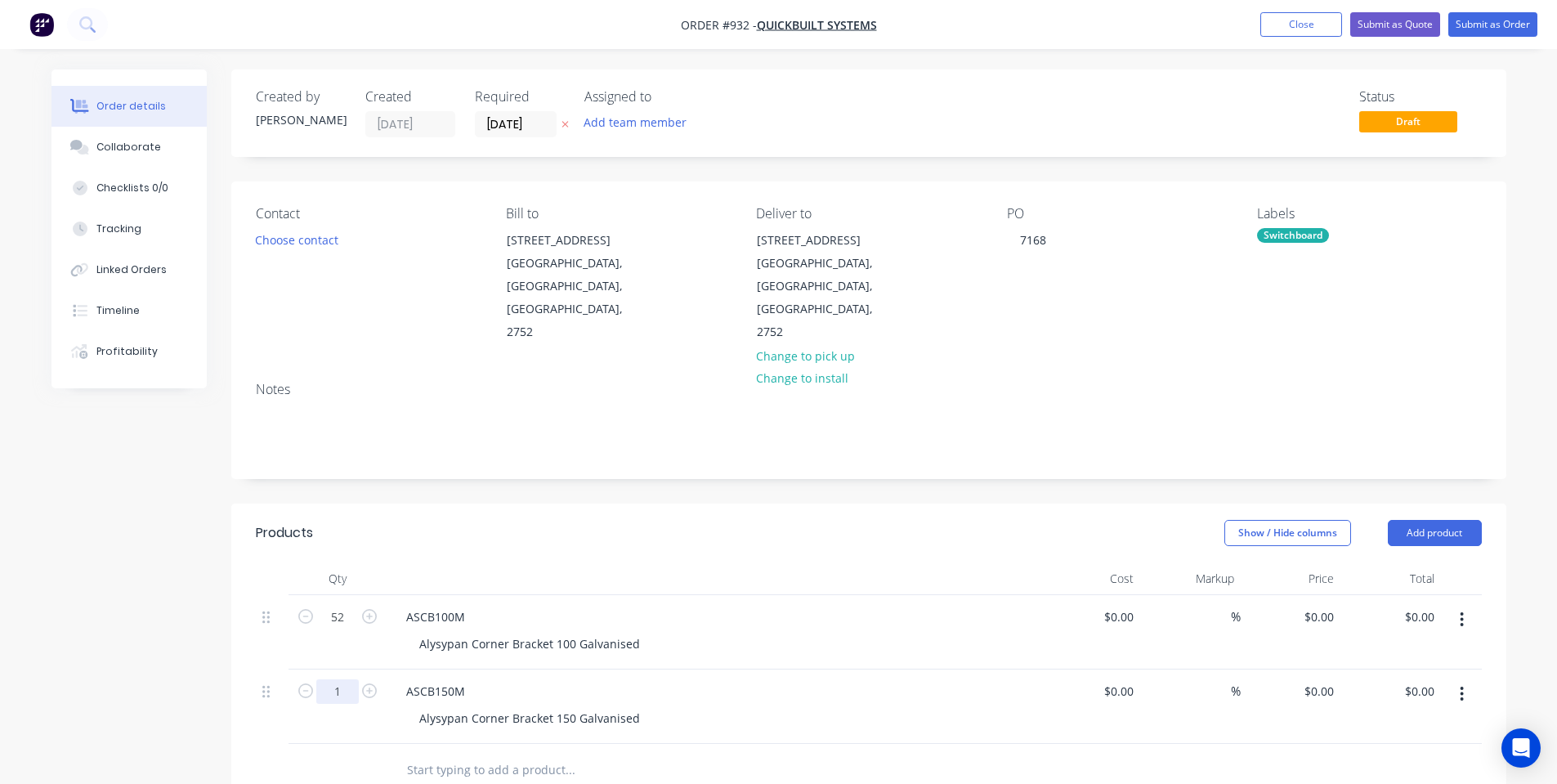
click at [343, 679] on input "1" at bounding box center [337, 691] width 42 height 24
type input "38"
click at [785, 520] on div "Show / Hide columns Add product" at bounding box center [998, 533] width 965 height 26
type input "0"
click at [1314, 595] on div "0 $0.00" at bounding box center [1291, 632] width 100 height 74
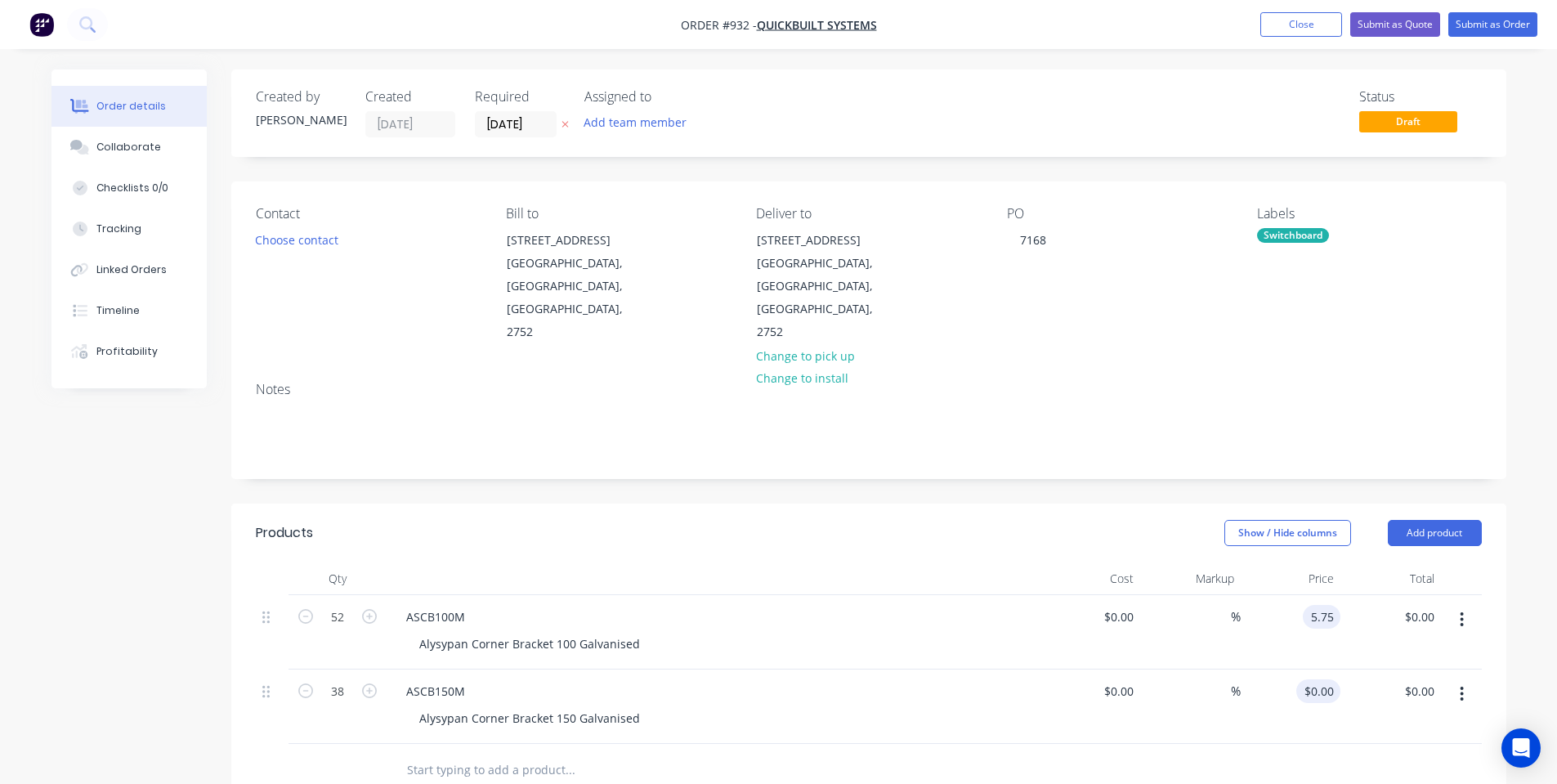
type input "$5.75"
type input "$299.00"
click at [1339, 679] on input "0" at bounding box center [1322, 691] width 38 height 23
type input "$7.90"
type input "$300.20"
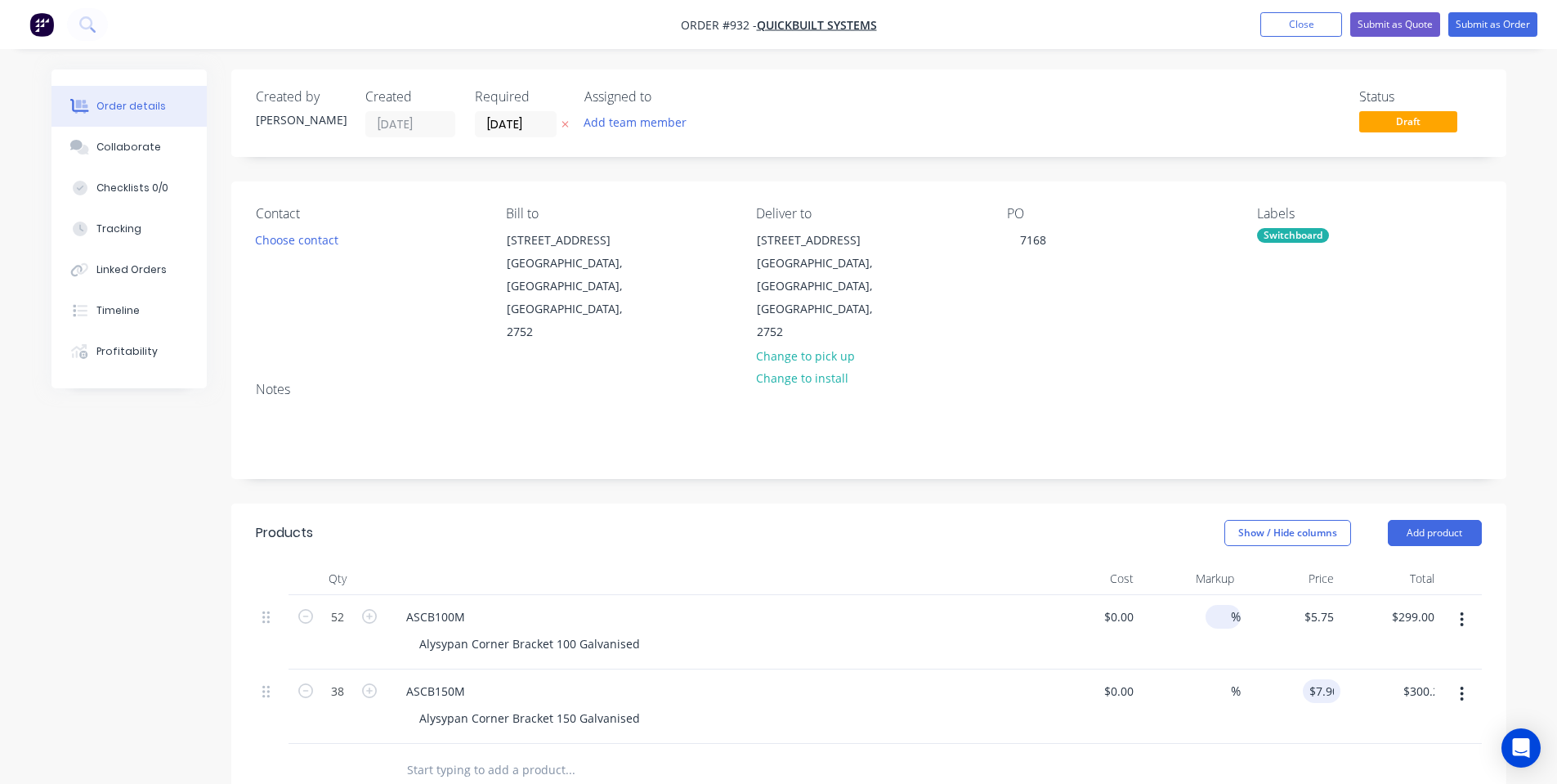
click at [1215, 605] on input at bounding box center [1221, 617] width 19 height 23
type input "$0.00"
click at [1067, 437] on div "Created by [PERSON_NAME] Created [DATE] Required [DATE] Assigned to Add team me…" at bounding box center [868, 629] width 1275 height 1120
